Goal: Transaction & Acquisition: Purchase product/service

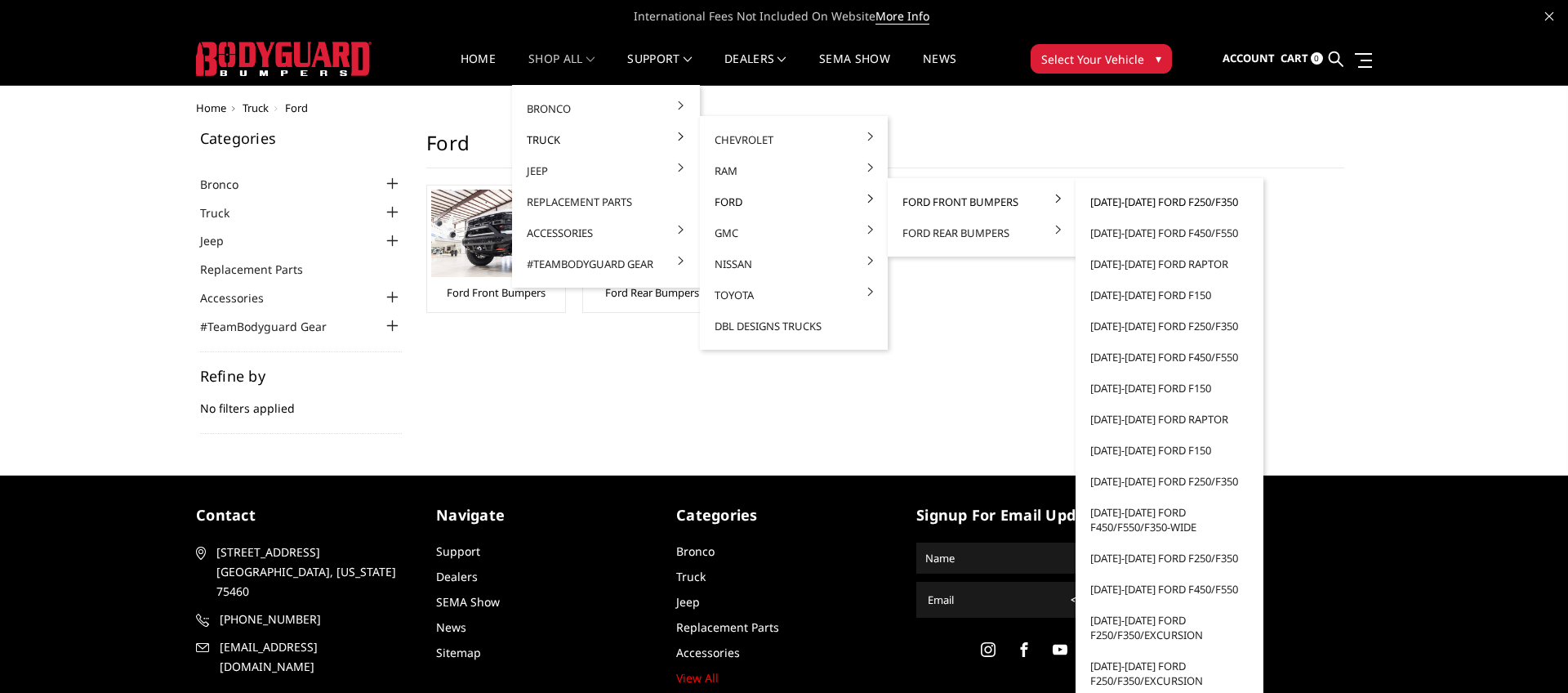
click at [1132, 202] on link "[DATE]-[DATE] Ford F250/F350" at bounding box center [1169, 201] width 174 height 31
click at [1169, 199] on link "[DATE]-[DATE] Ford F250/F350" at bounding box center [1169, 201] width 174 height 31
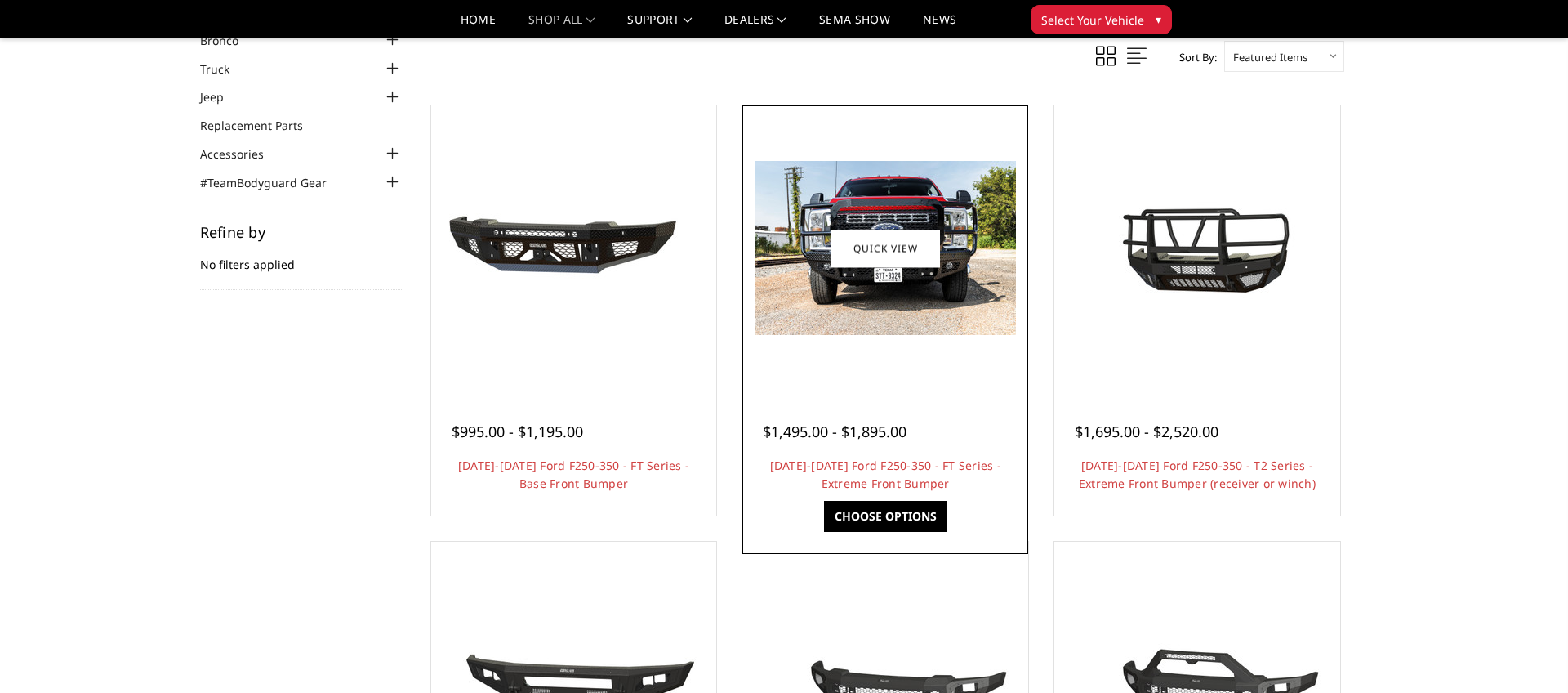
scroll to position [97, 0]
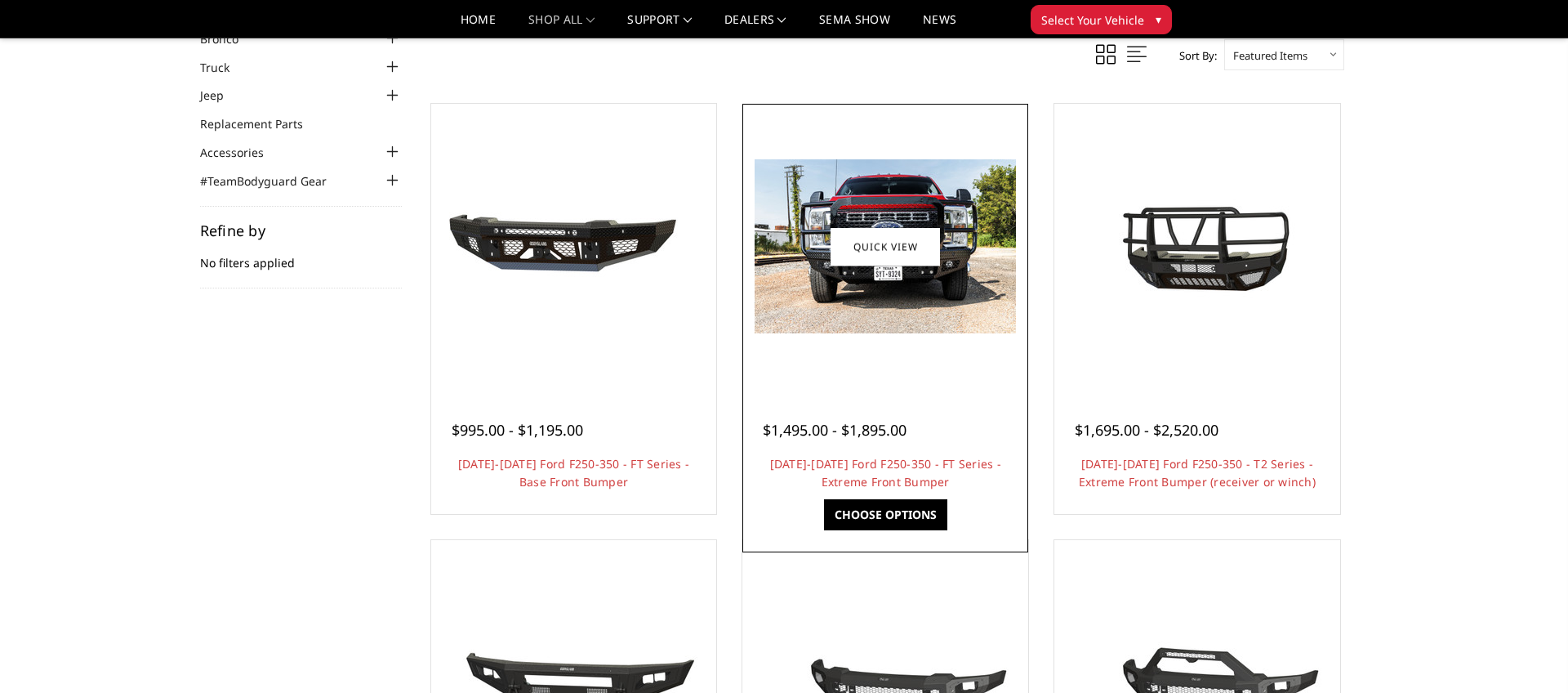
click at [927, 272] on img at bounding box center [885, 246] width 262 height 174
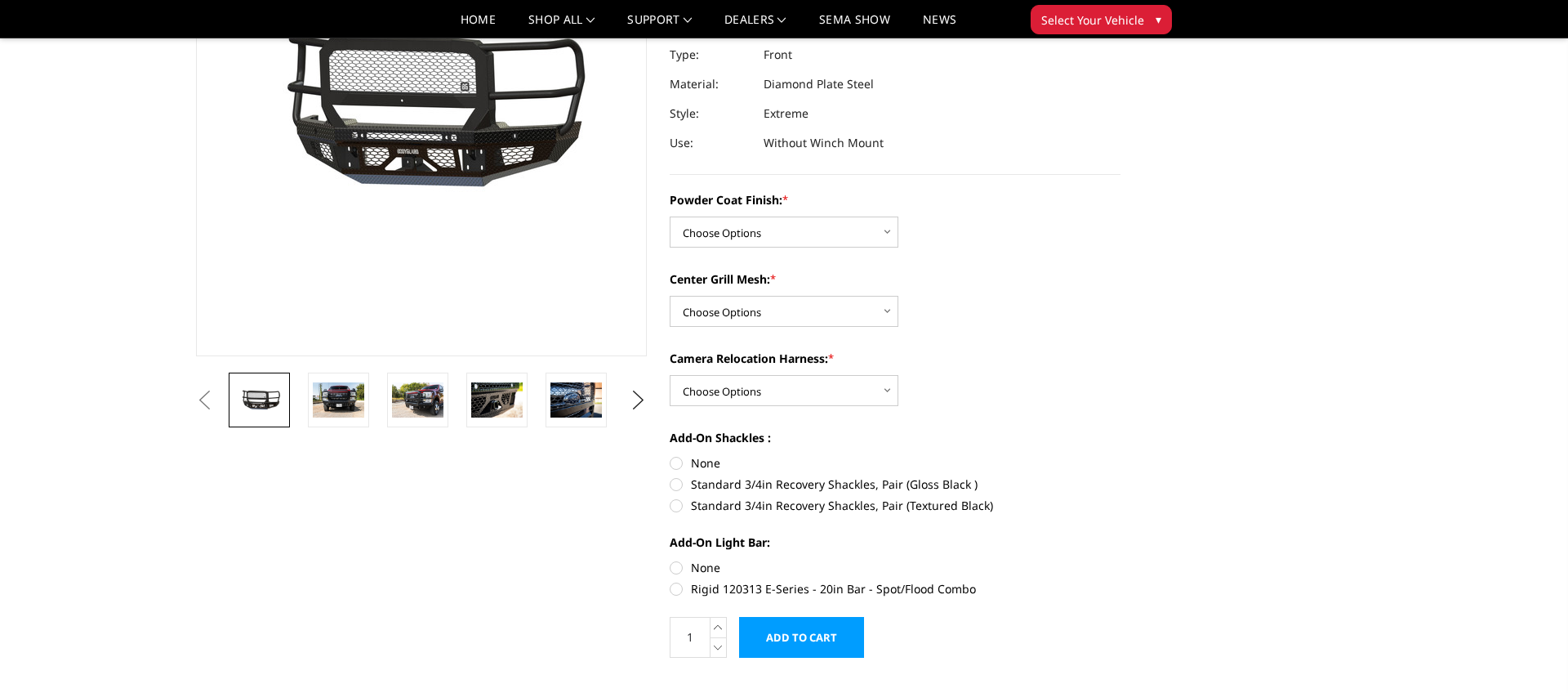
scroll to position [227, 0]
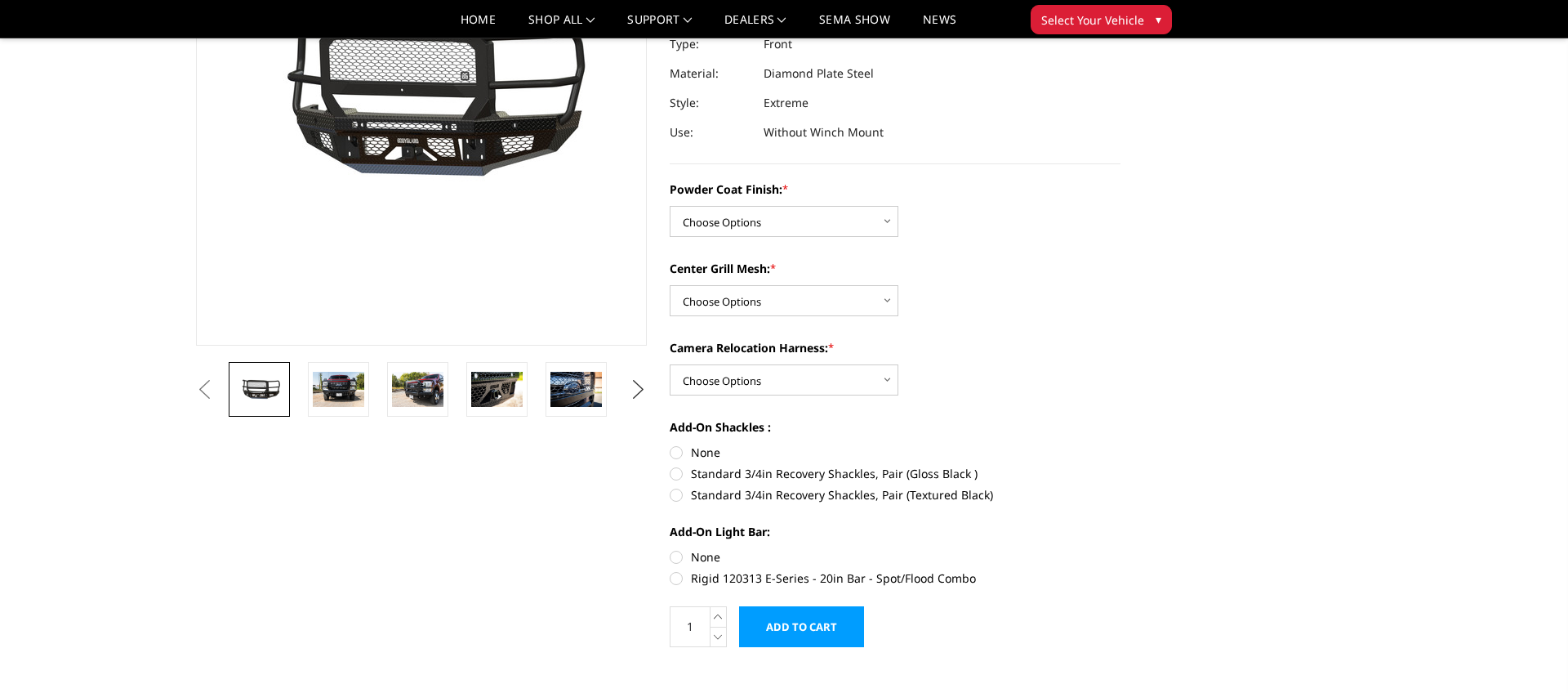
click at [626, 387] on button "Next" at bounding box center [638, 389] width 24 height 24
click at [644, 387] on button "Next" at bounding box center [638, 389] width 24 height 24
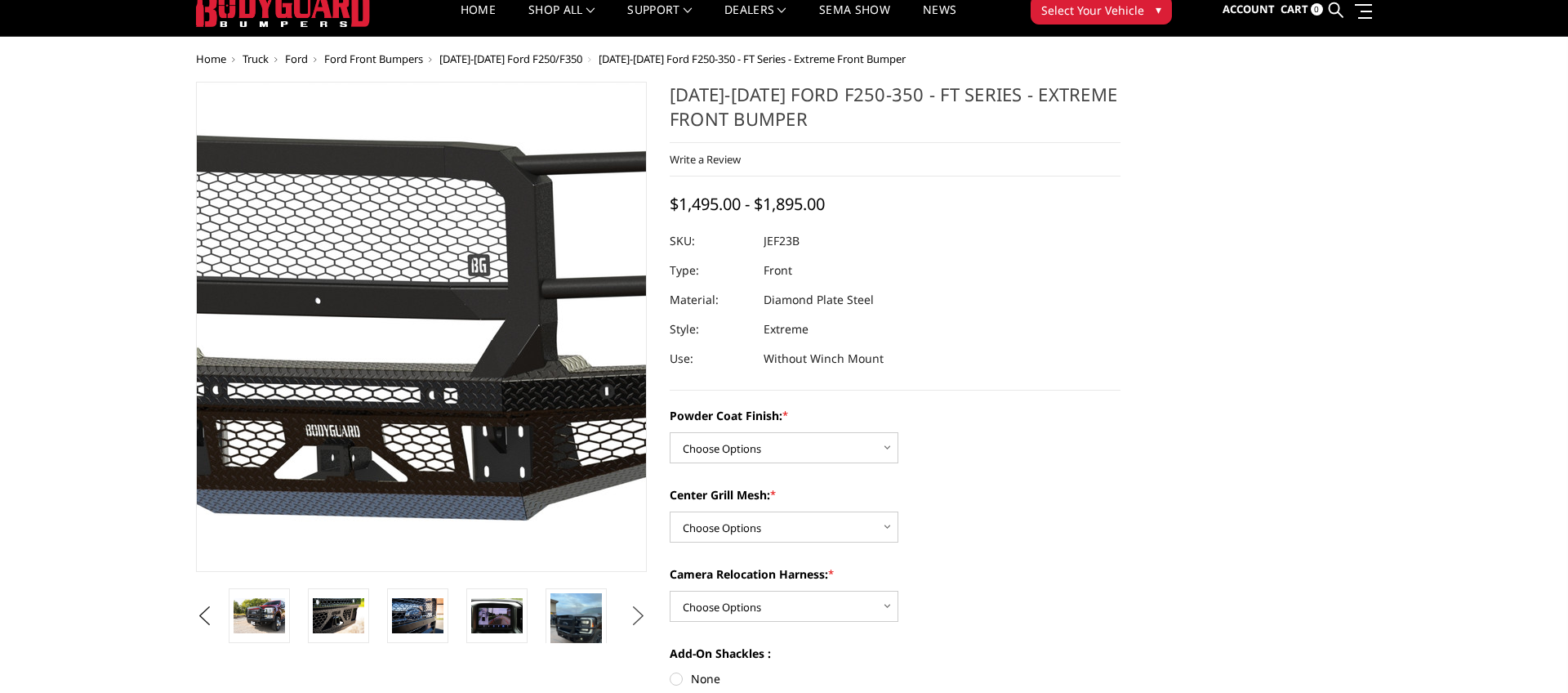
scroll to position [4, 0]
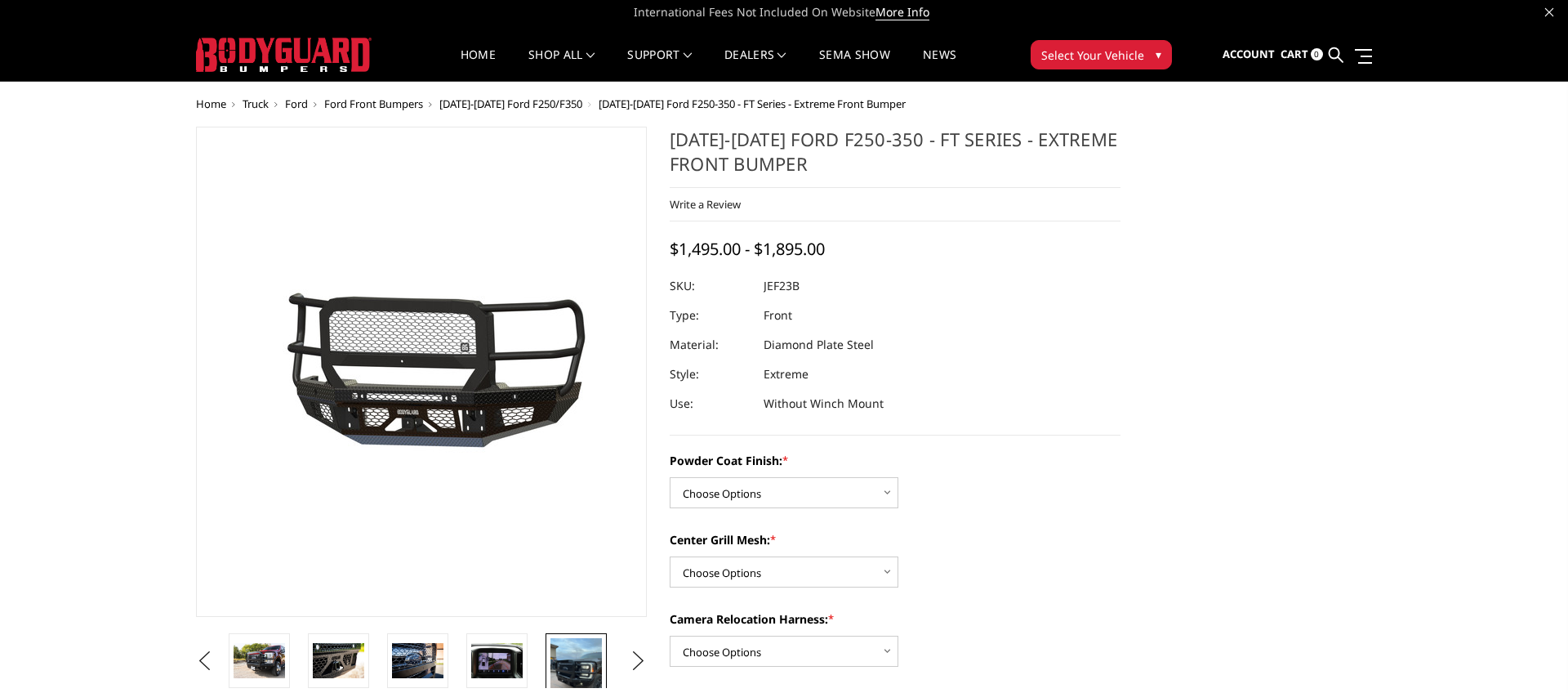
click at [600, 668] on img at bounding box center [576, 672] width 51 height 69
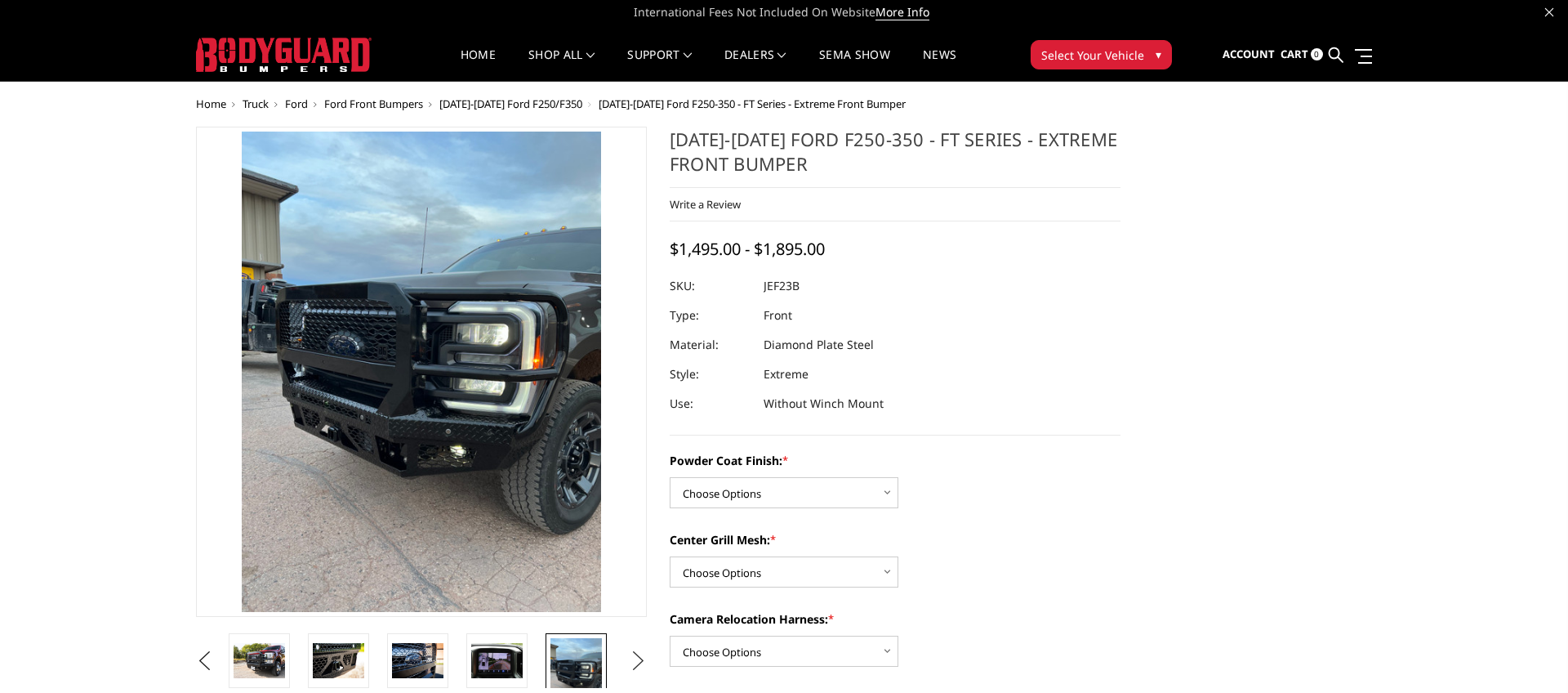
click at [635, 660] on button "Next" at bounding box center [638, 661] width 24 height 24
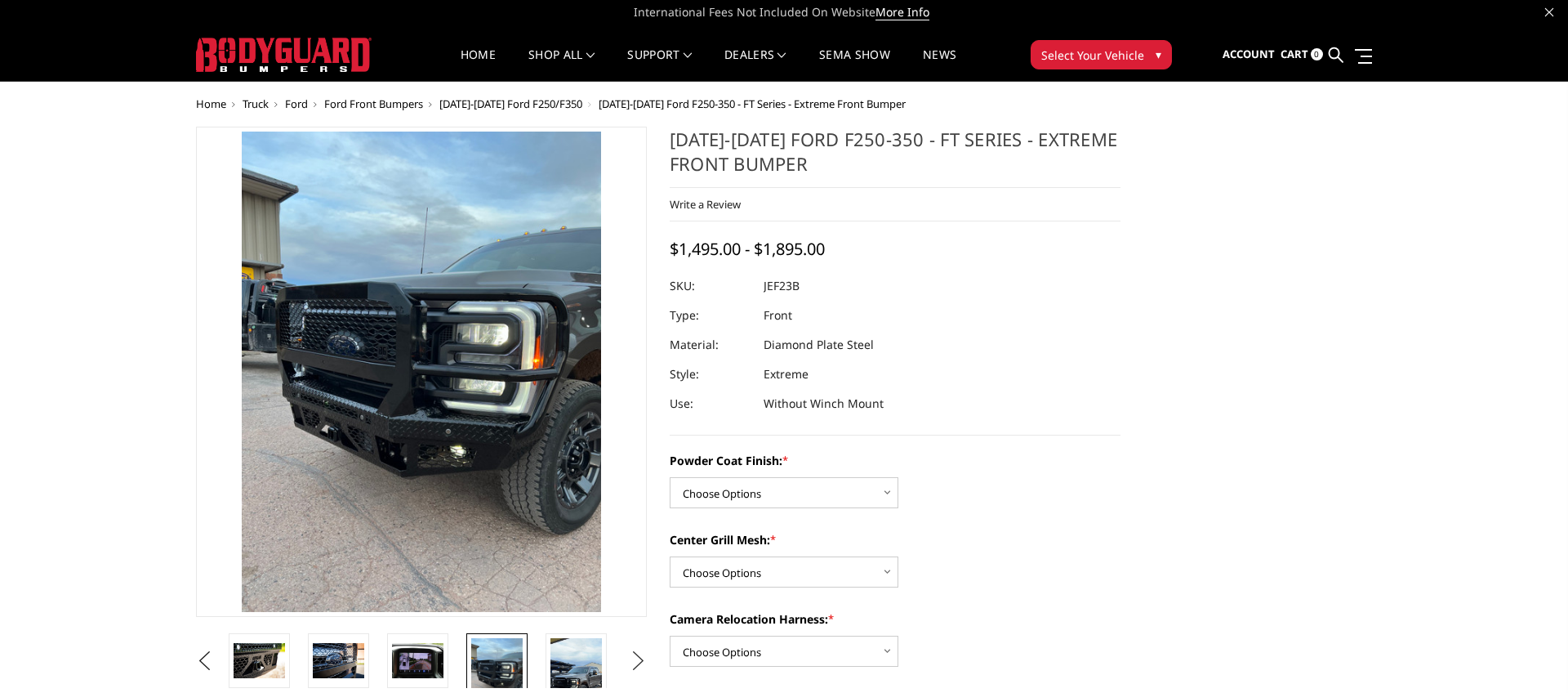
click at [635, 660] on button "Next" at bounding box center [638, 661] width 24 height 24
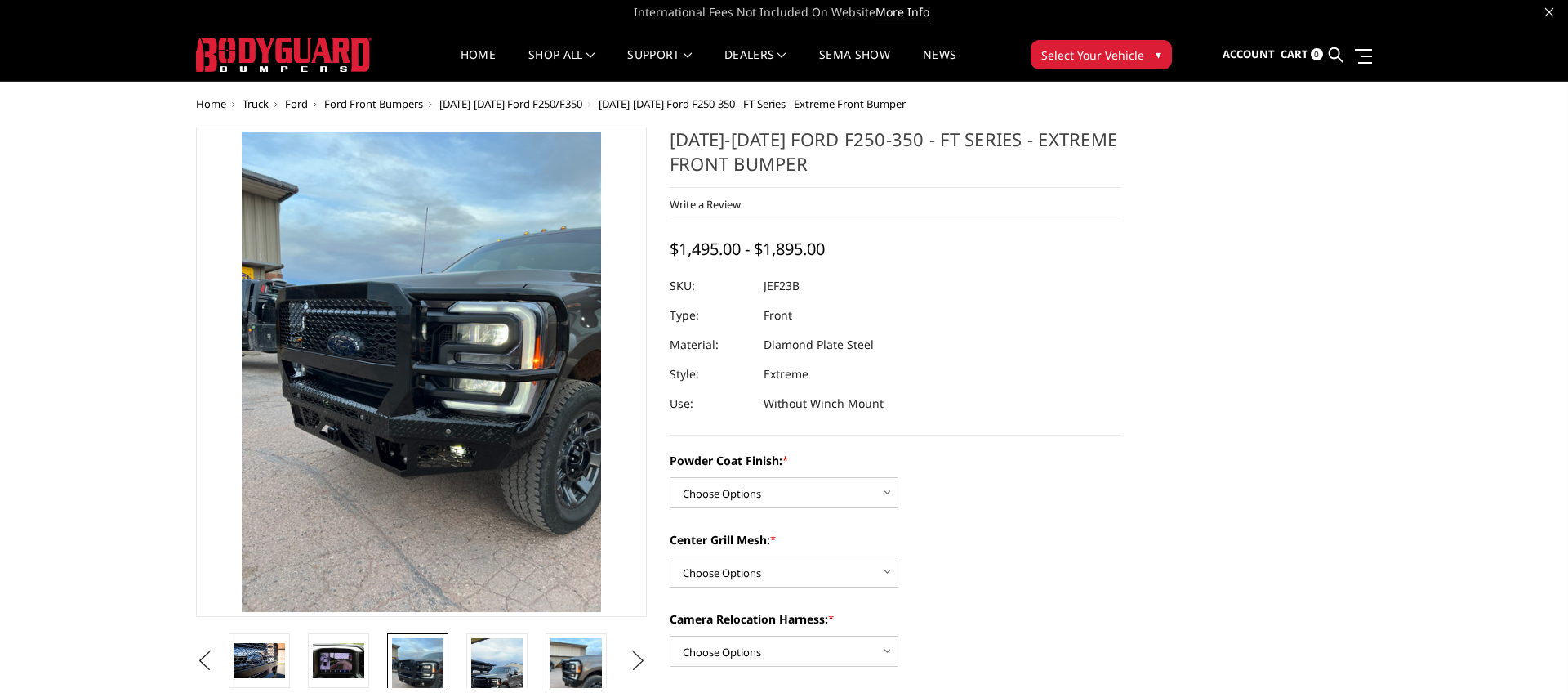
click at [635, 660] on button "Next" at bounding box center [638, 661] width 24 height 24
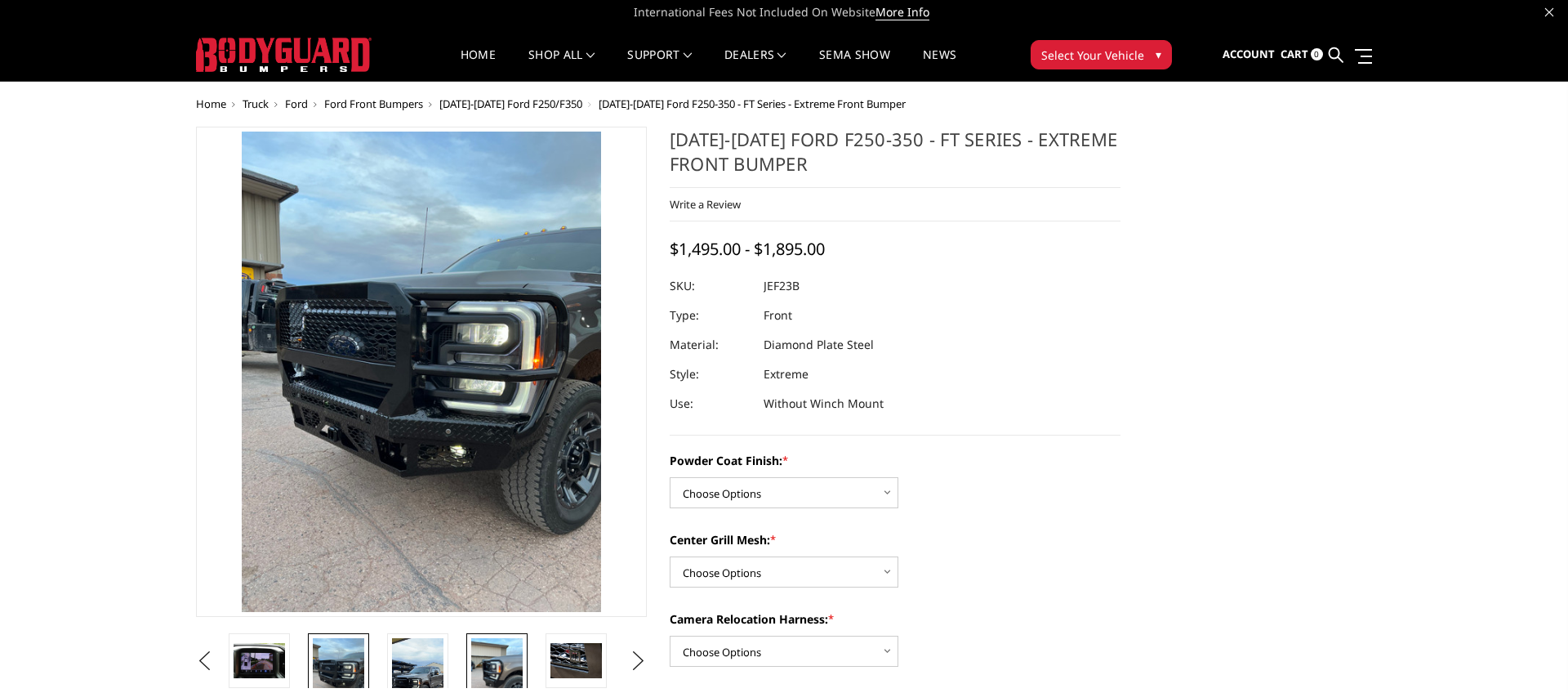
click at [509, 656] on img at bounding box center [497, 672] width 51 height 69
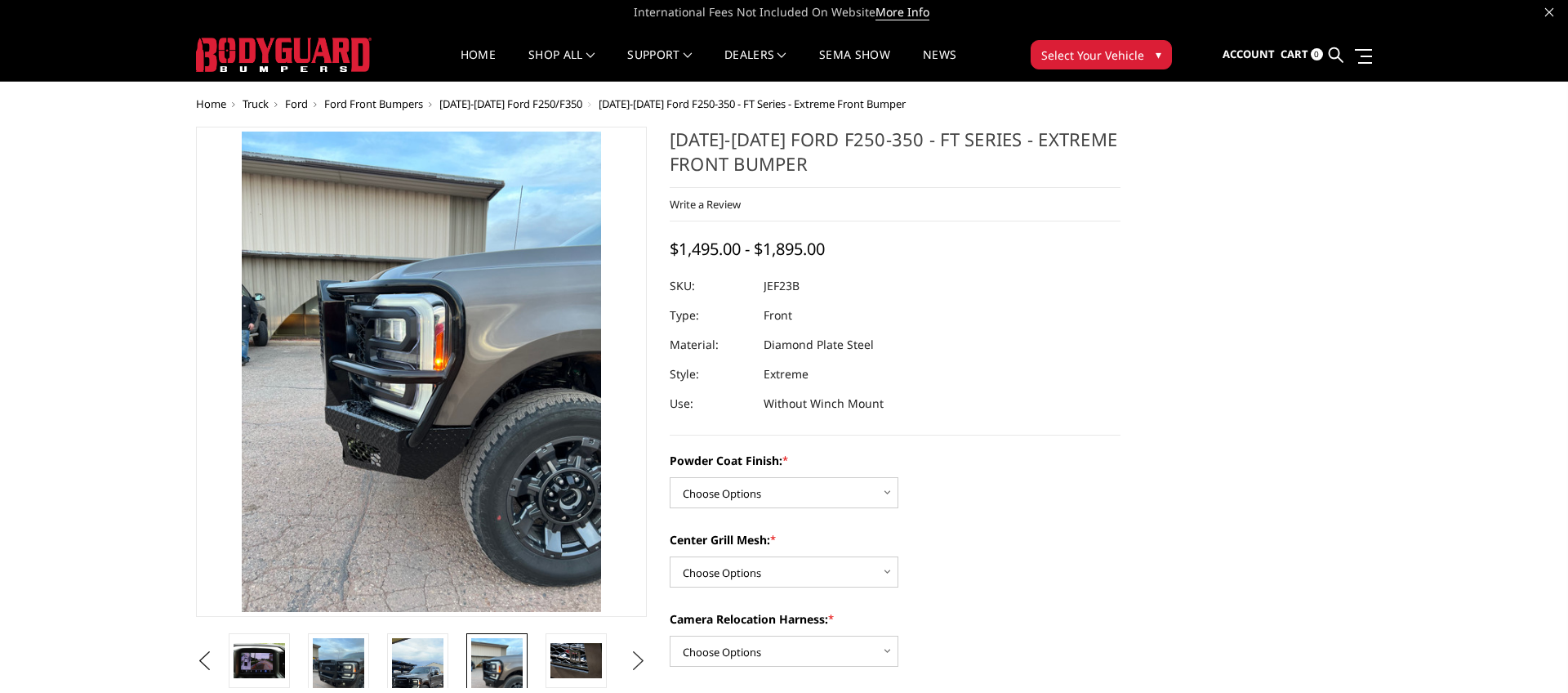
click at [627, 669] on button "Next" at bounding box center [638, 661] width 24 height 24
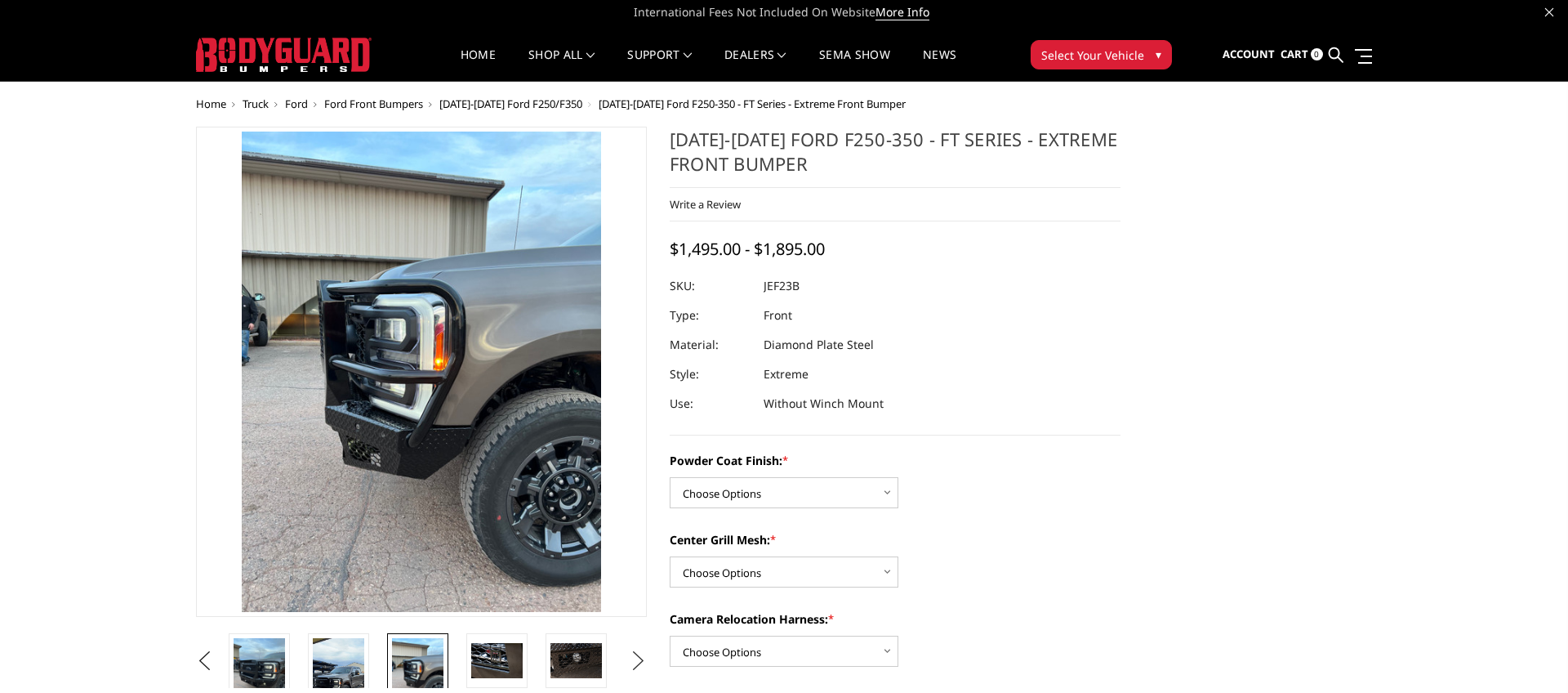
click at [627, 669] on button "Next" at bounding box center [638, 661] width 24 height 24
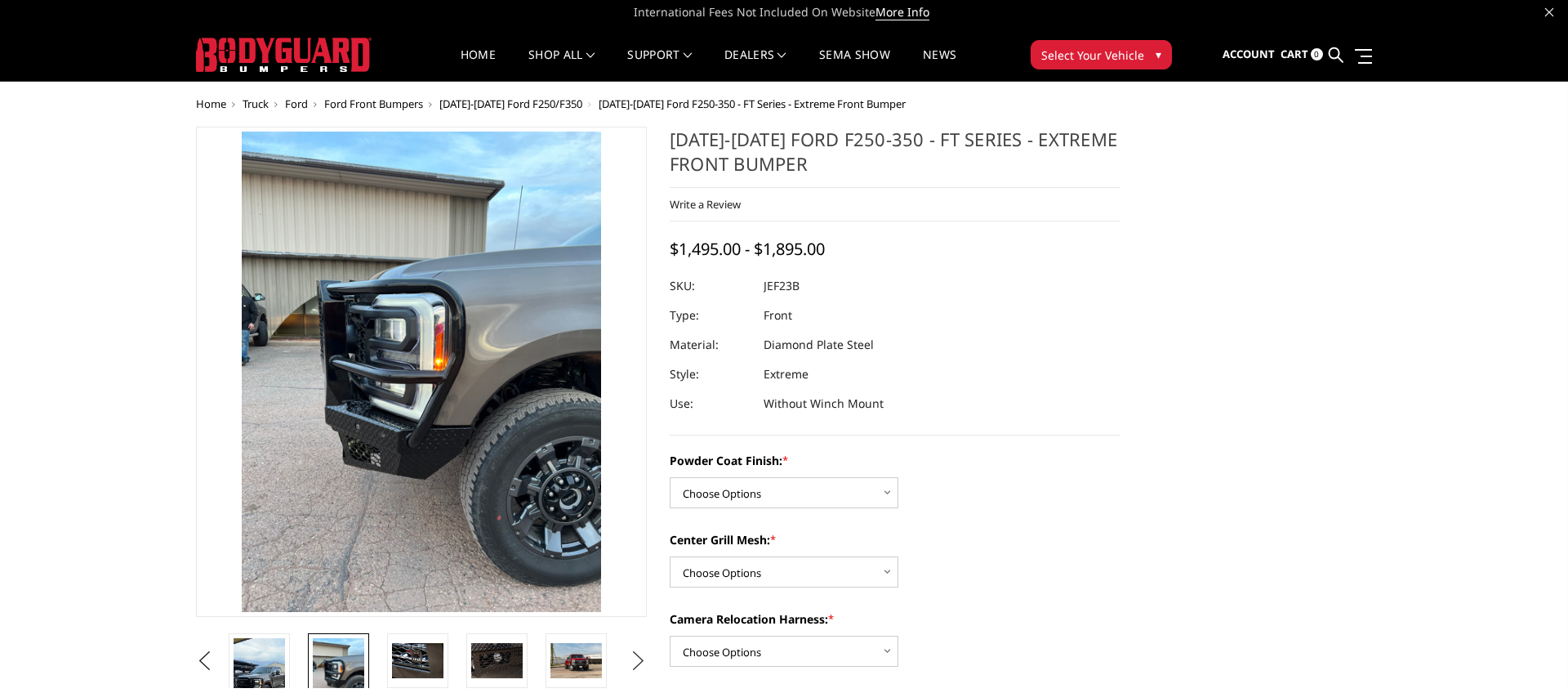
click at [627, 669] on button "Next" at bounding box center [638, 661] width 24 height 24
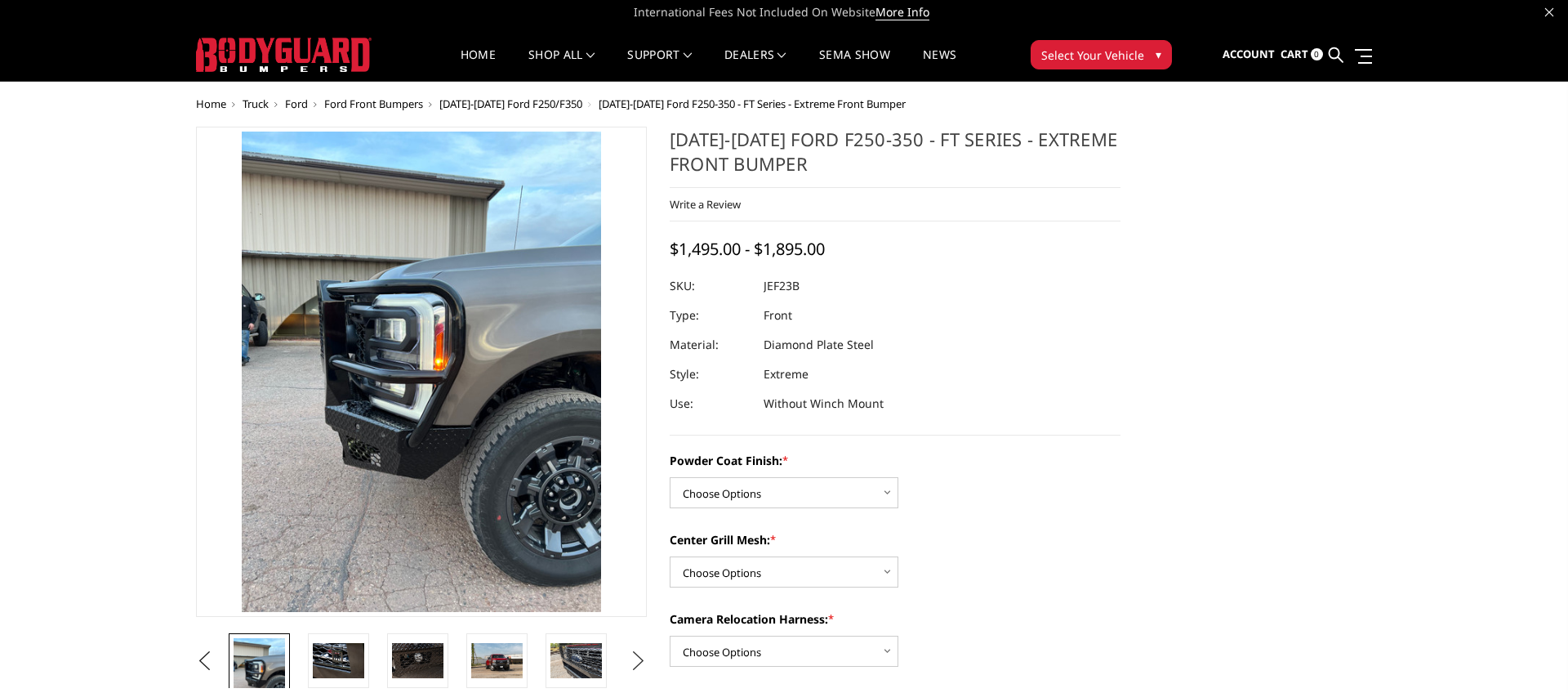
click at [627, 669] on button "Next" at bounding box center [638, 661] width 24 height 24
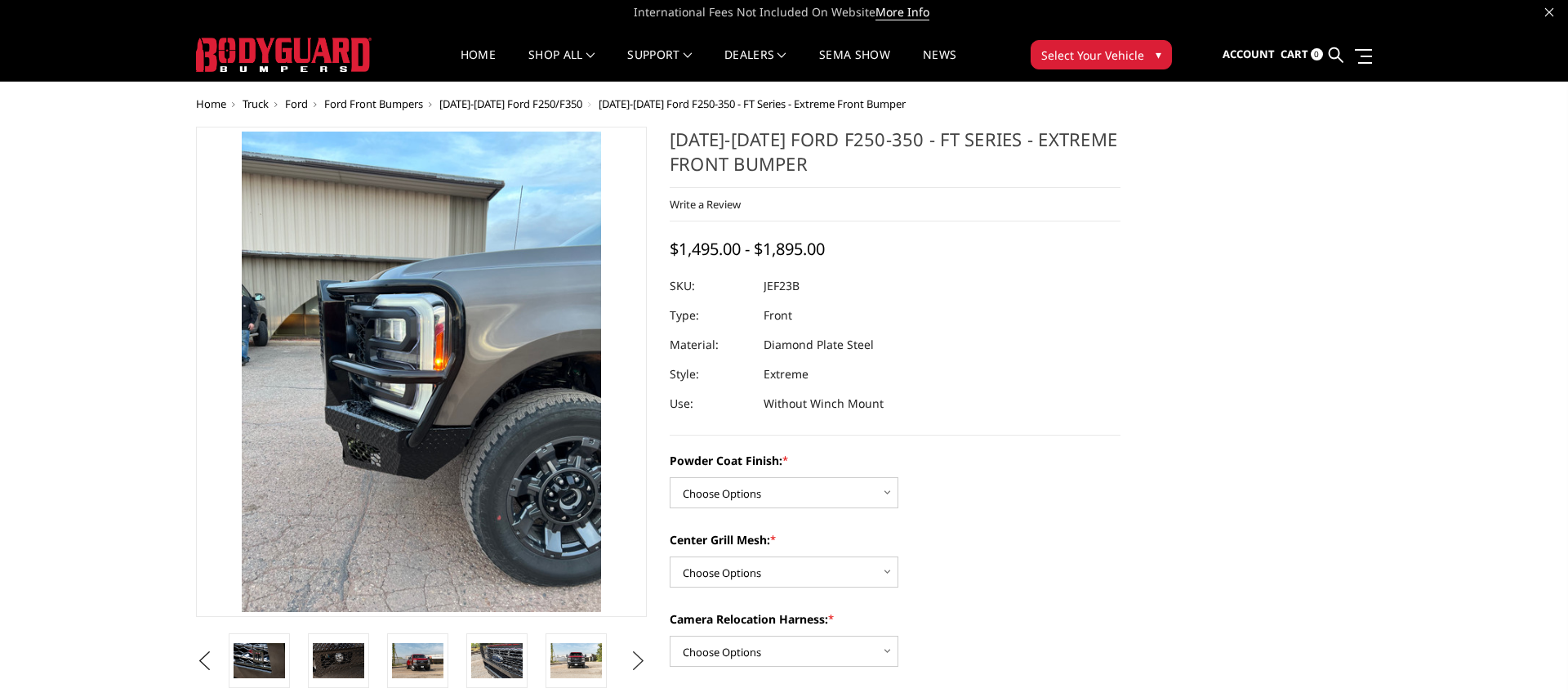
click at [627, 669] on button "Next" at bounding box center [638, 661] width 24 height 24
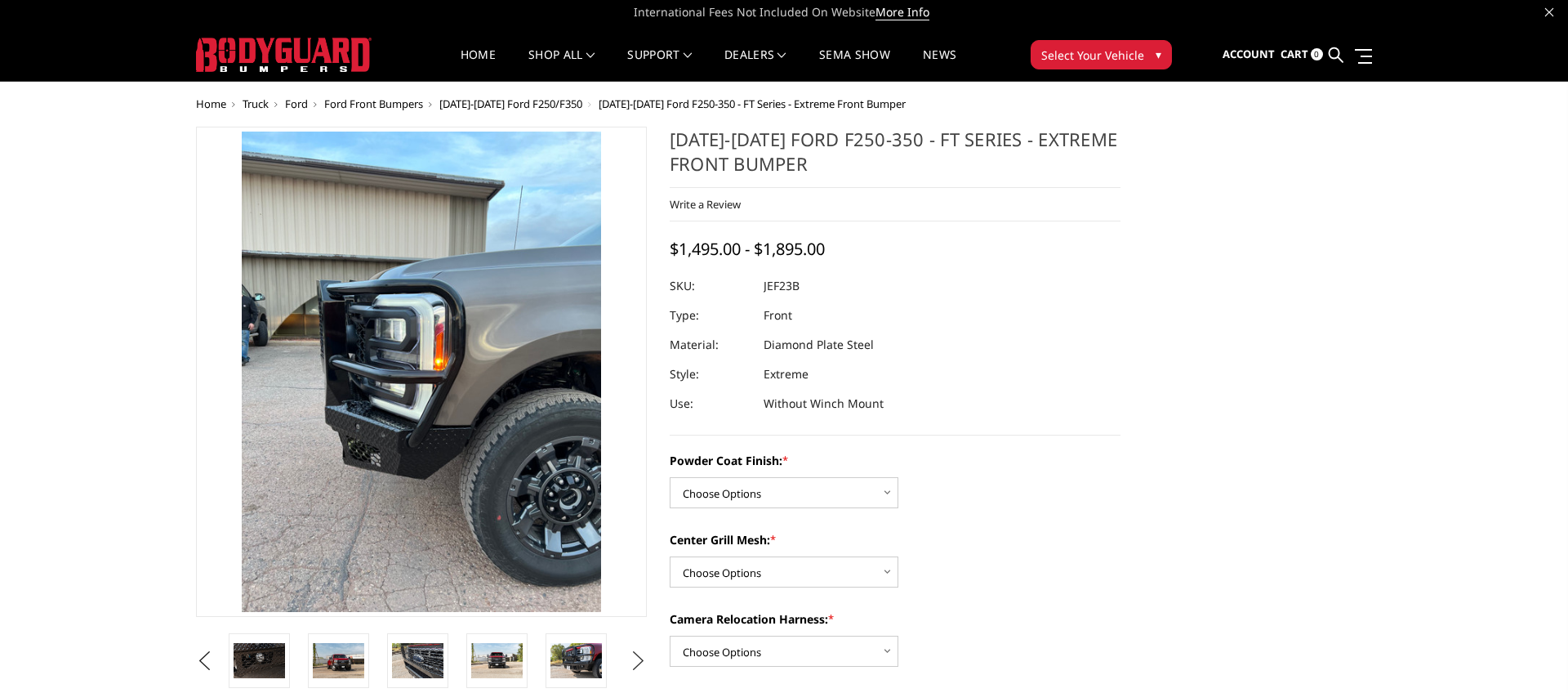
click at [641, 661] on button "Next" at bounding box center [638, 661] width 24 height 24
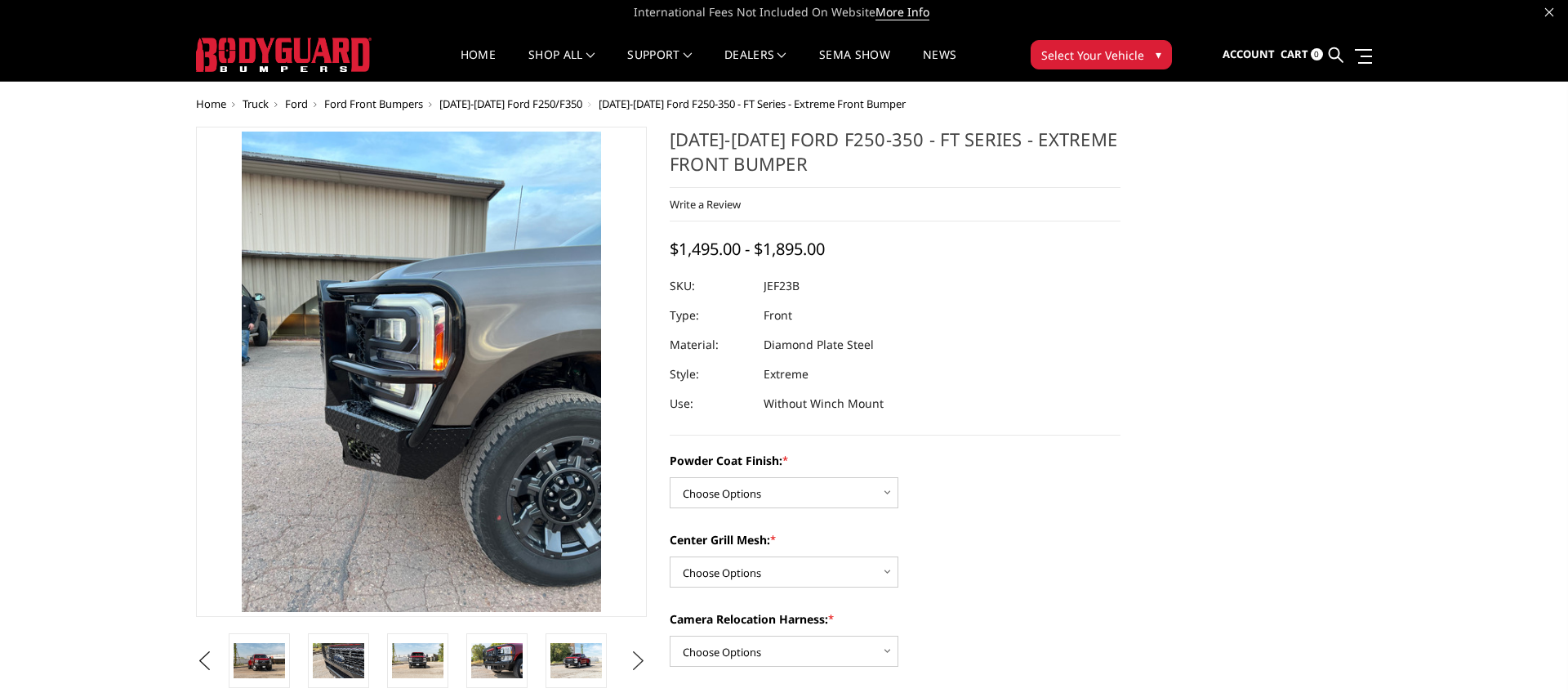
click at [641, 661] on button "Next" at bounding box center [638, 661] width 24 height 24
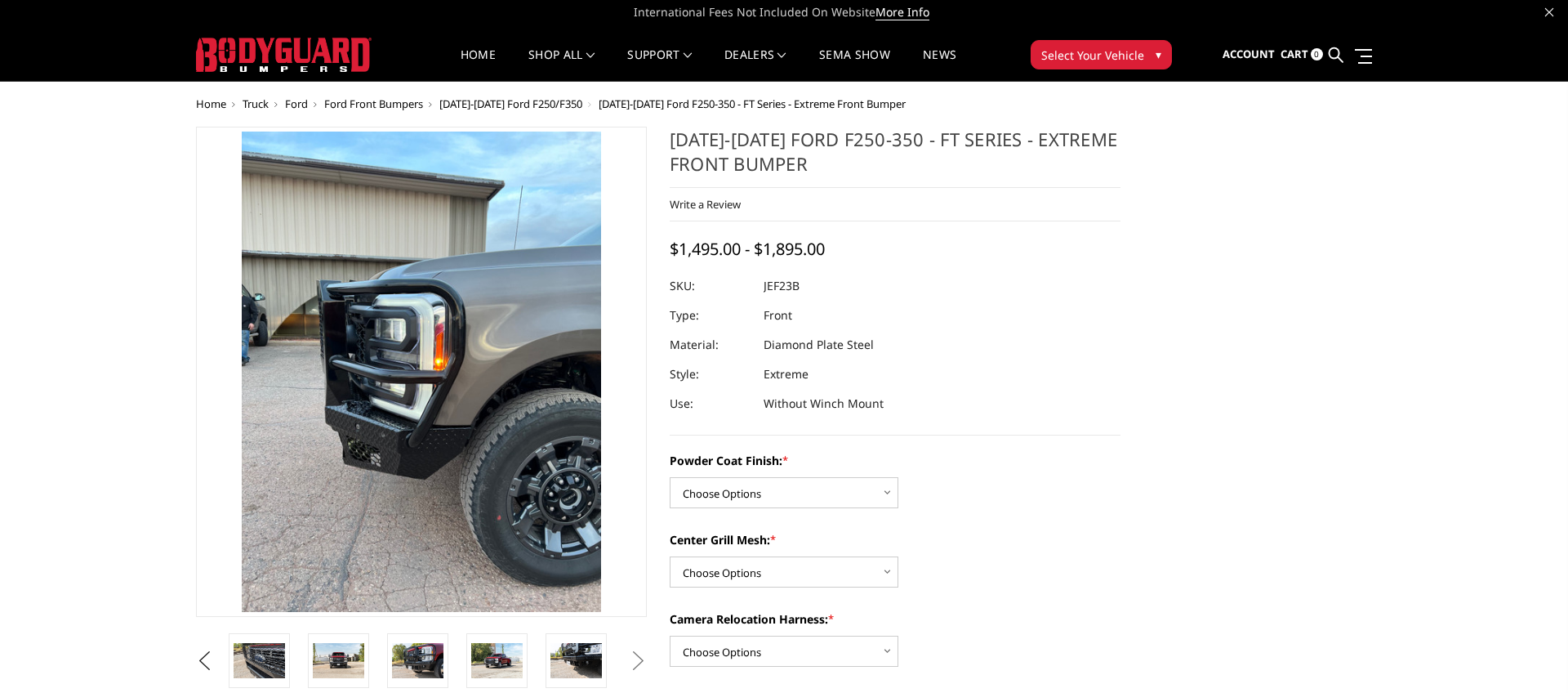
click at [641, 661] on button "Next" at bounding box center [638, 661] width 24 height 24
click at [505, 660] on img at bounding box center [497, 660] width 51 height 34
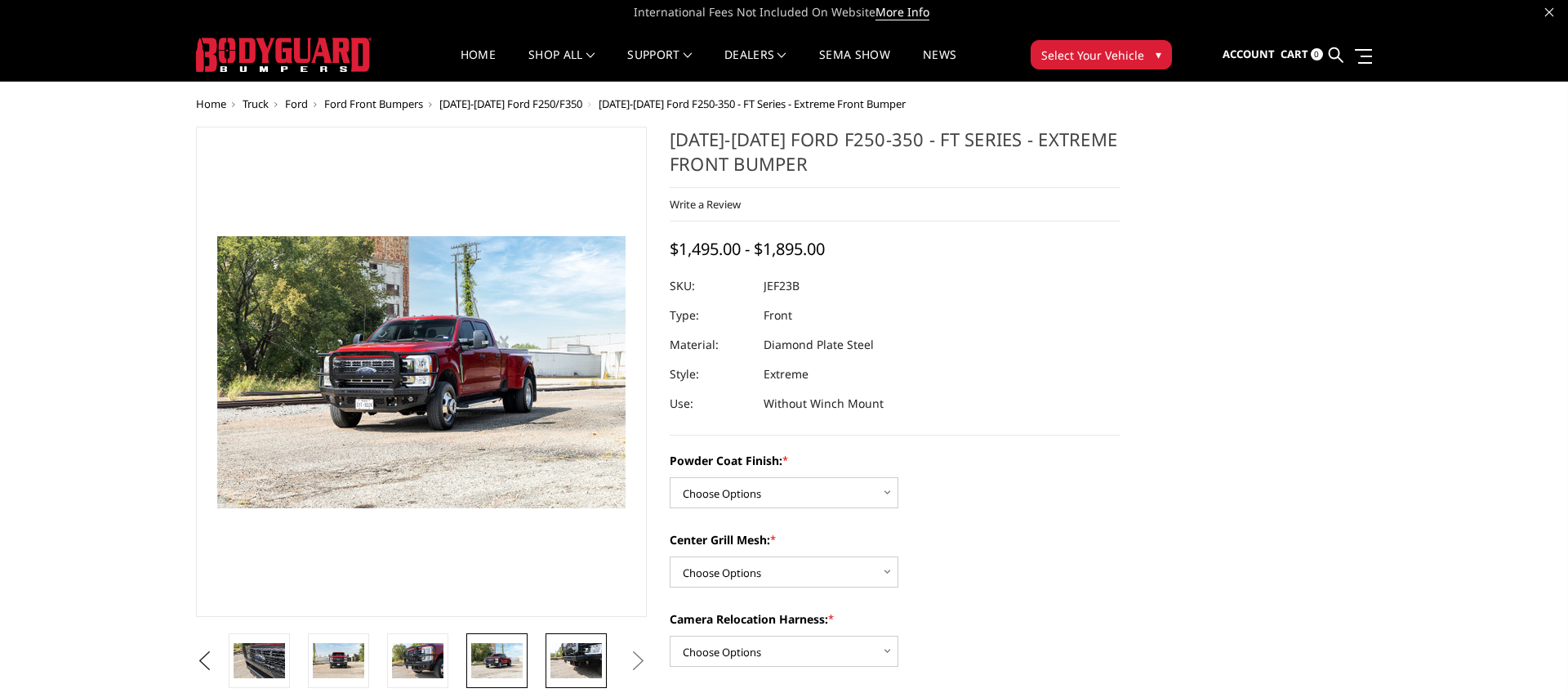
click at [590, 666] on img at bounding box center [576, 660] width 51 height 34
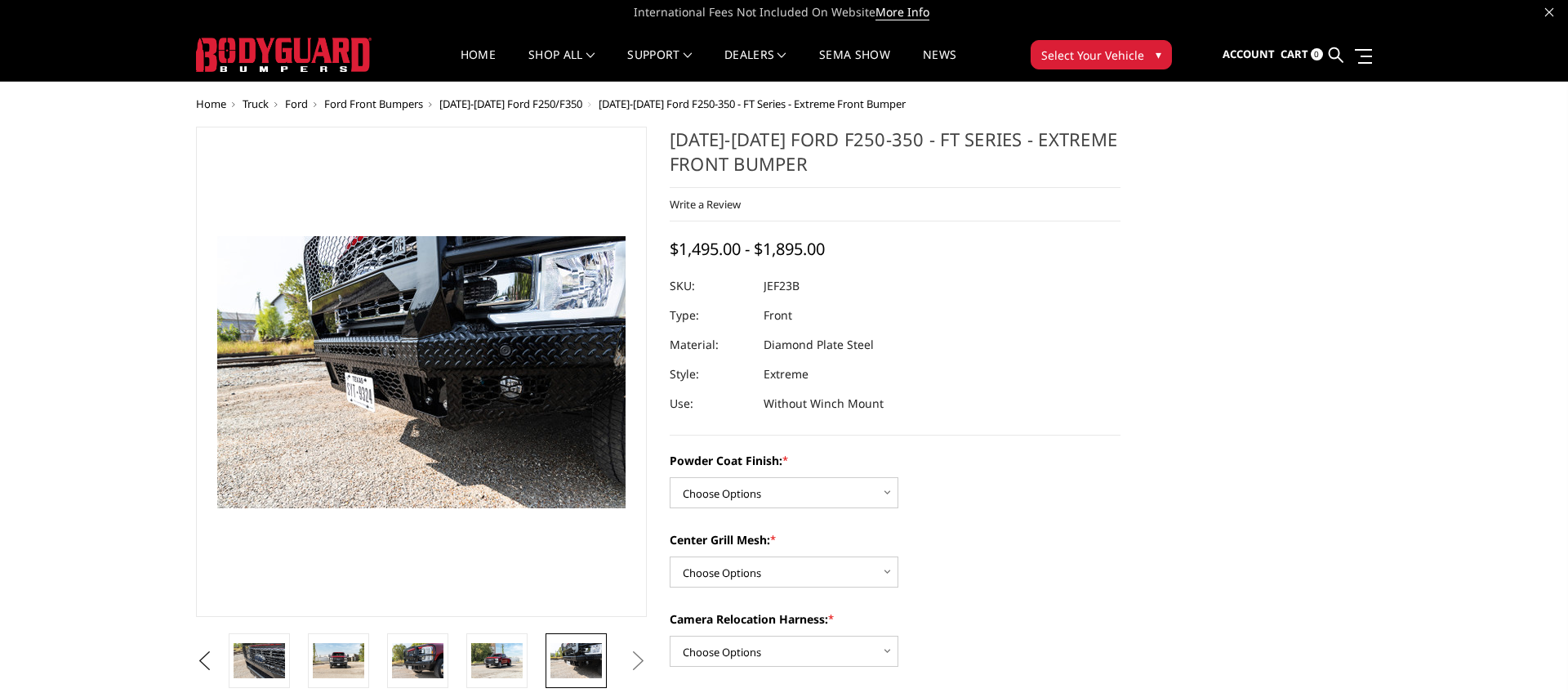
click at [269, 47] on img at bounding box center [283, 54] width 175 height 34
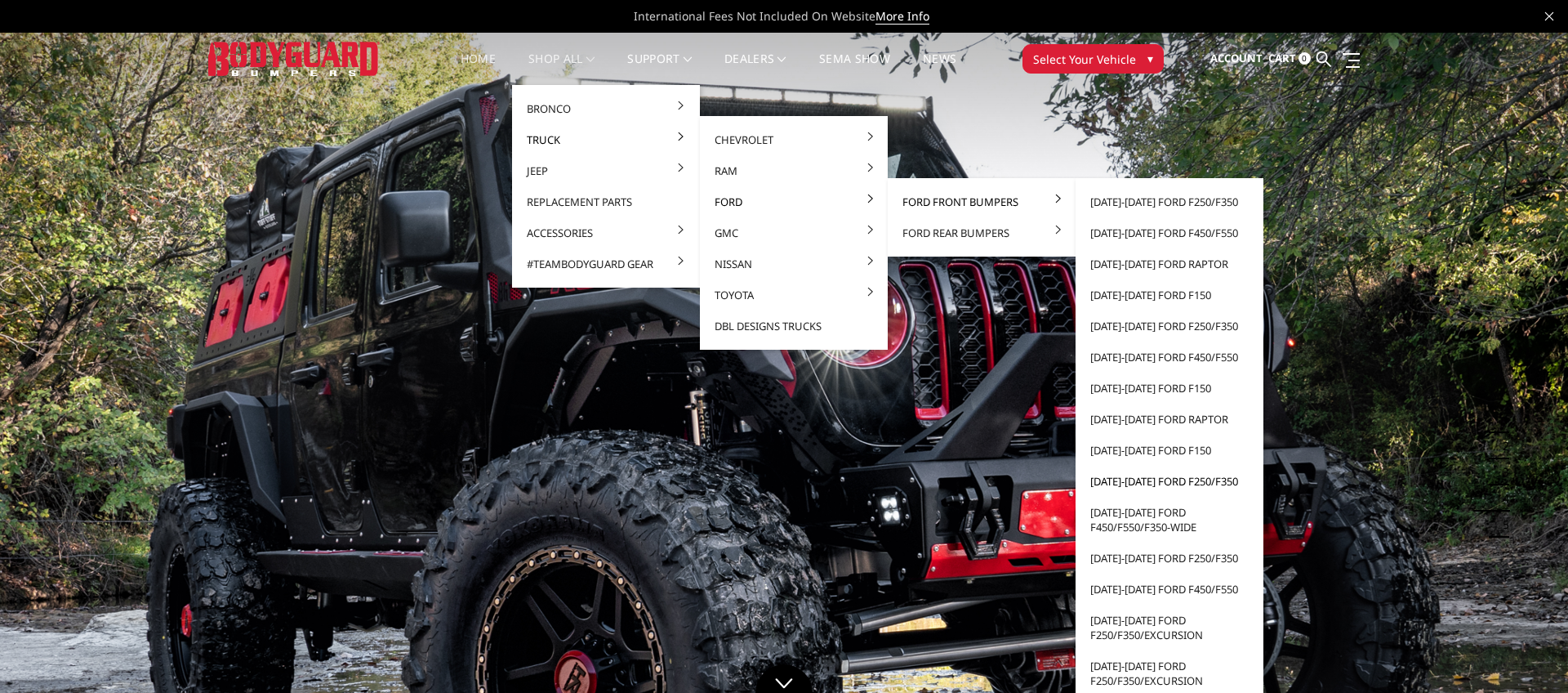
click at [1137, 484] on link "[DATE]-[DATE] Ford F250/F350" at bounding box center [1169, 480] width 174 height 31
